Goal: Find specific page/section: Find specific page/section

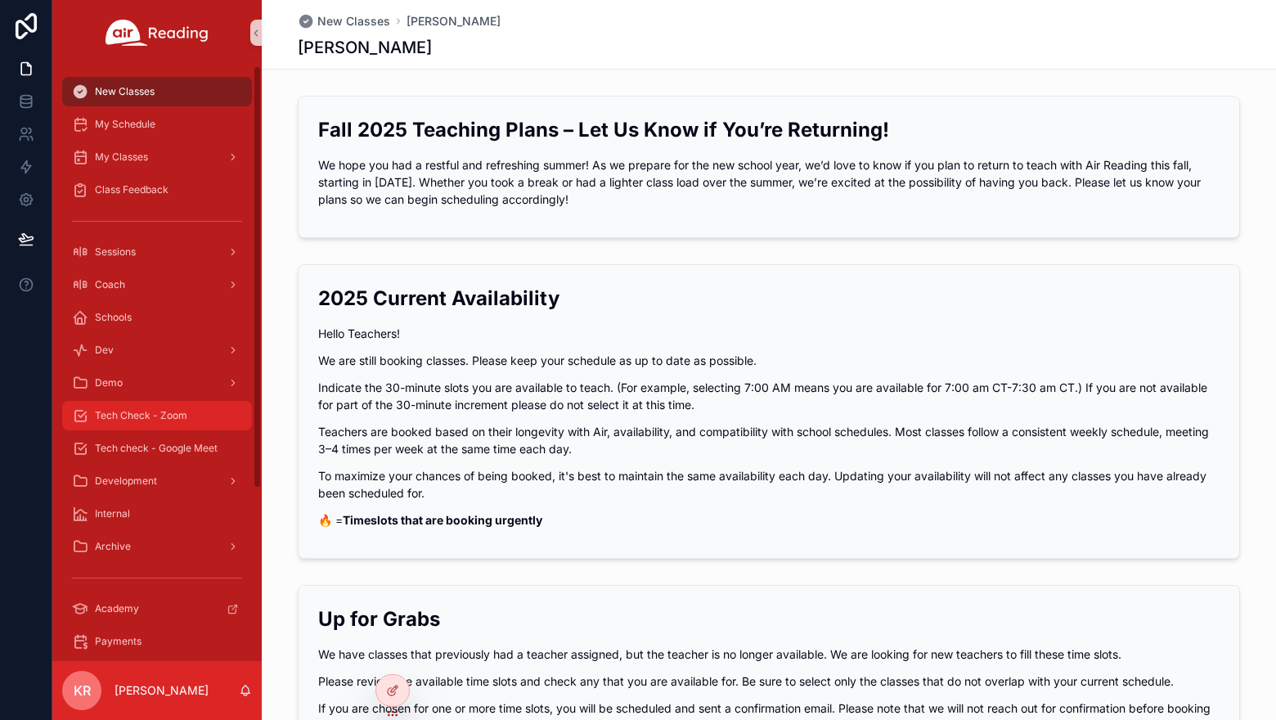
click at [164, 413] on span "Tech Check - Zoom" at bounding box center [141, 415] width 92 height 13
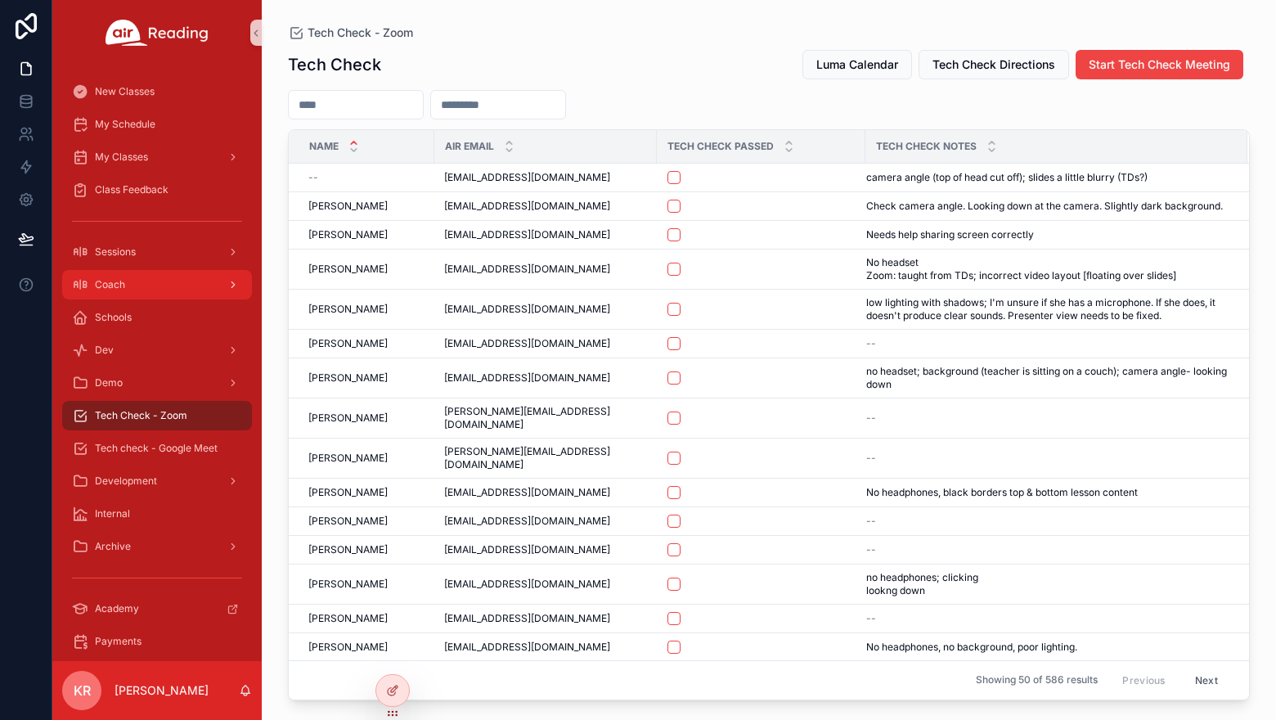
click at [175, 286] on div "Coach" at bounding box center [157, 285] width 170 height 26
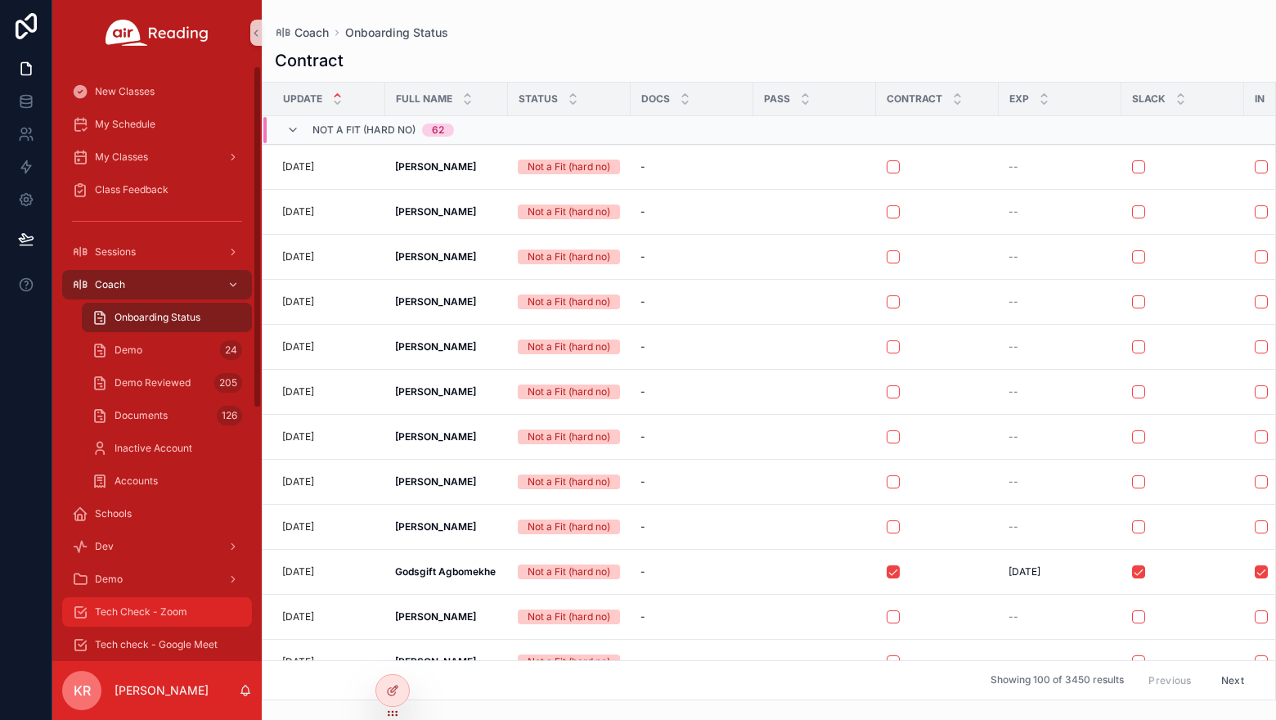
click at [155, 614] on span "Tech Check - Zoom" at bounding box center [141, 611] width 92 height 13
